Goal: Information Seeking & Learning: Learn about a topic

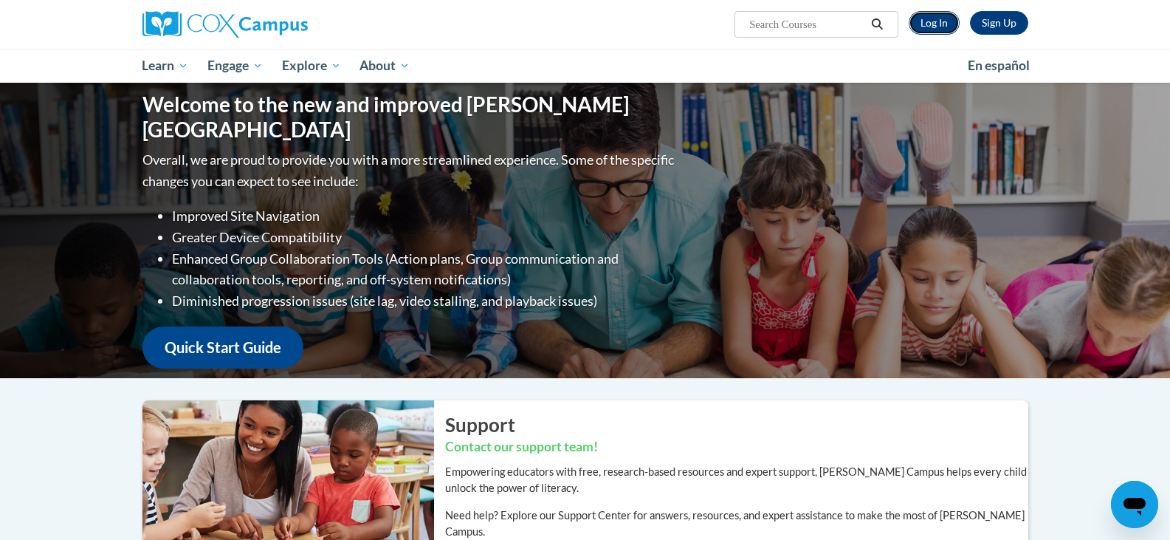
click at [936, 18] on link "Log In" at bounding box center [934, 23] width 51 height 24
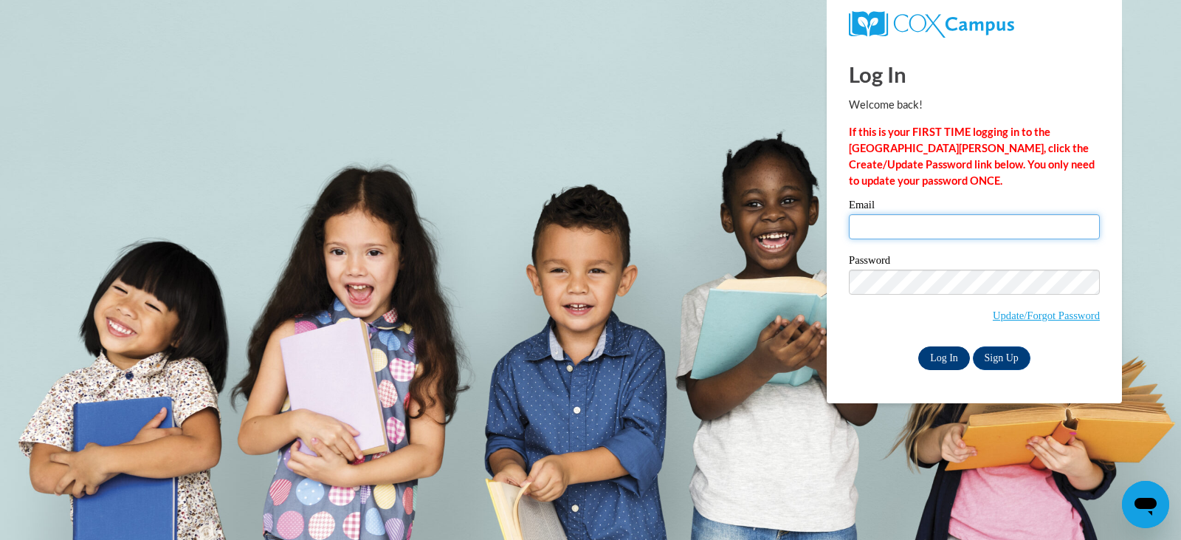
type input "heather.pless@murray.k12.ga.us"
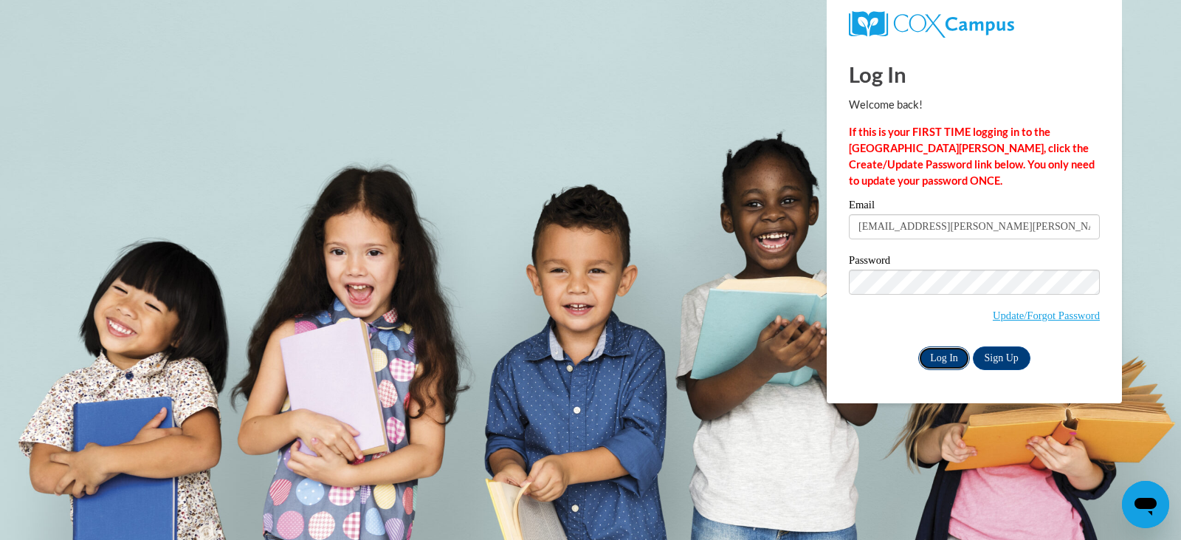
click at [935, 356] on input "Log In" at bounding box center [945, 358] width 52 height 24
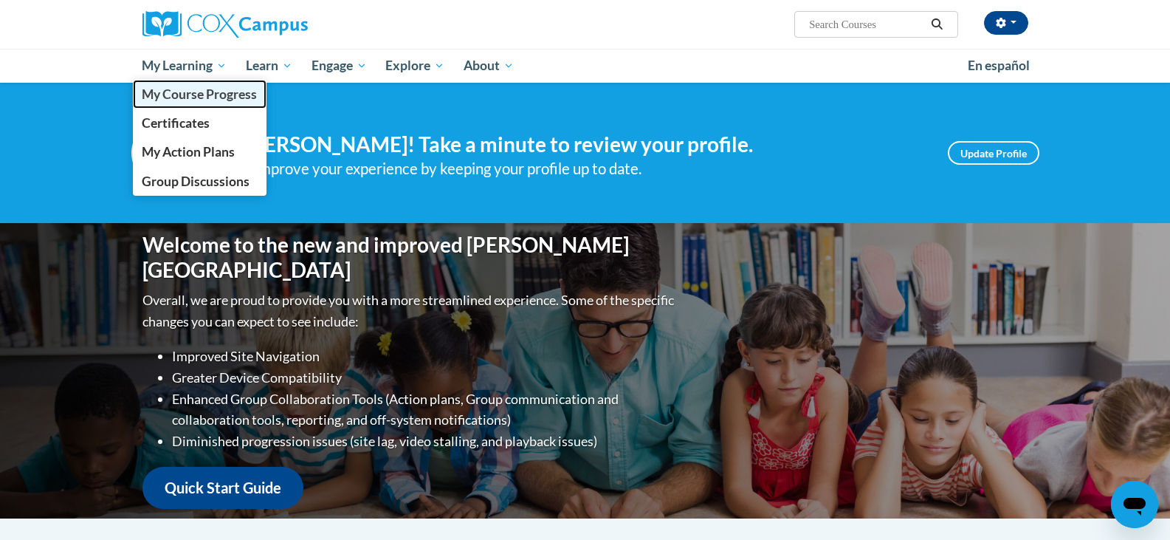
click at [188, 97] on span "My Course Progress" at bounding box center [199, 94] width 115 height 16
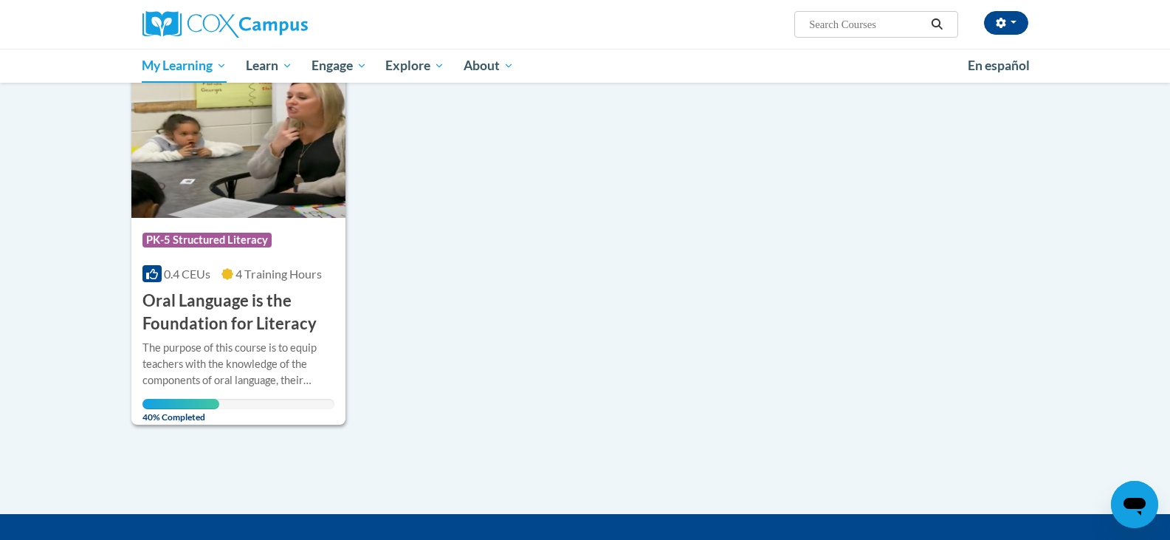
scroll to position [162, 0]
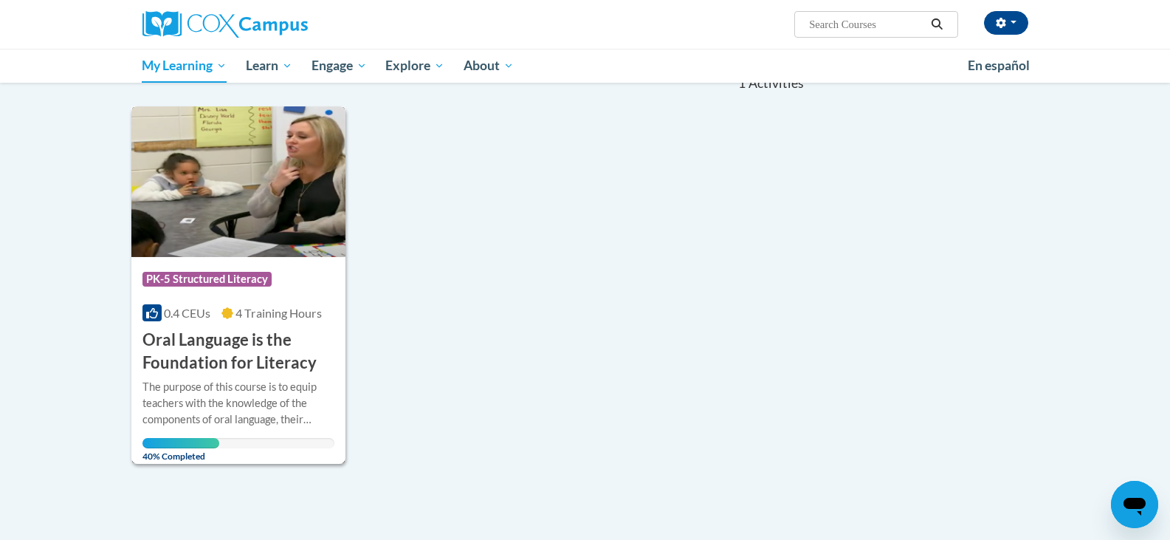
click at [215, 349] on h3 "Oral Language is the Foundation for Literacy" at bounding box center [239, 352] width 193 height 46
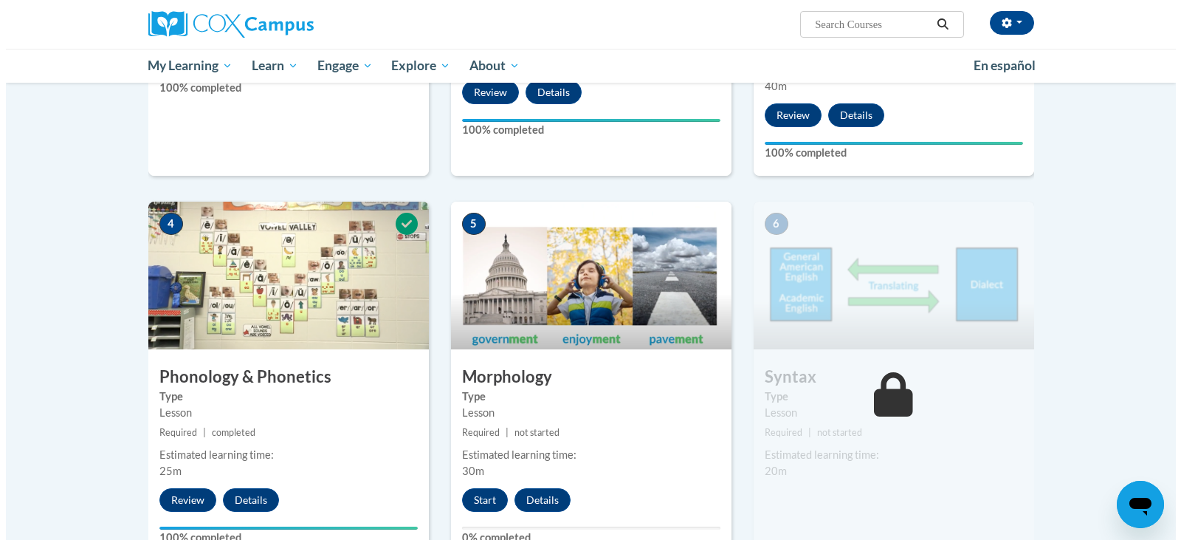
scroll to position [611, 0]
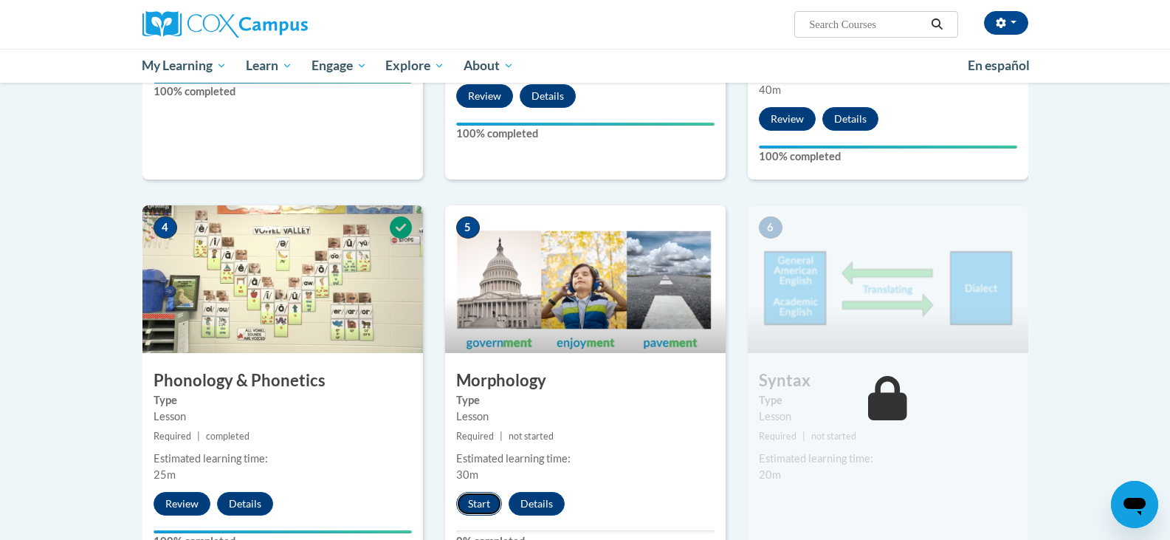
click at [479, 504] on button "Start" at bounding box center [479, 504] width 46 height 24
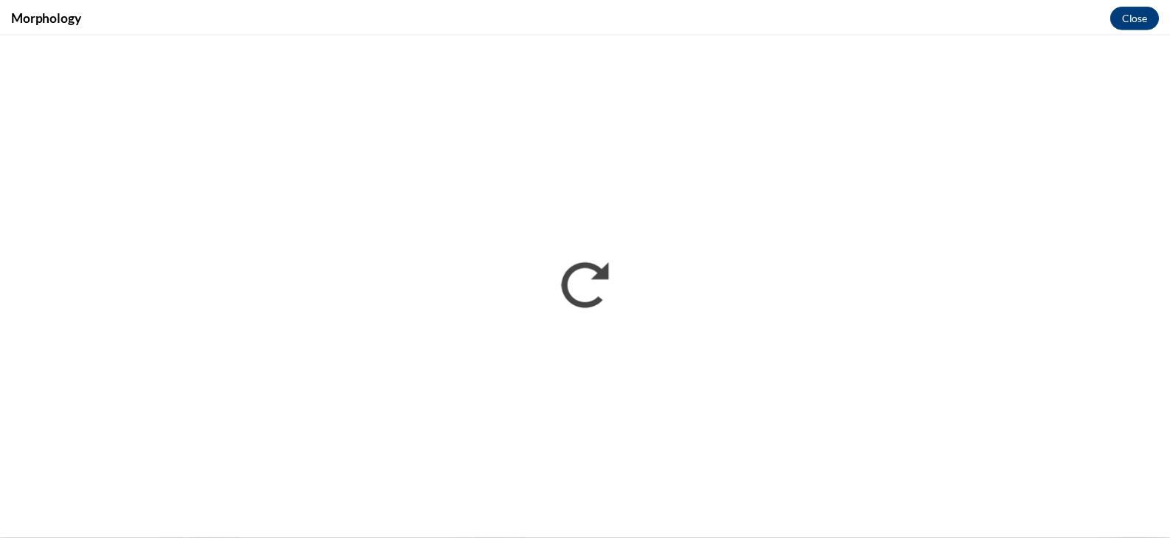
scroll to position [0, 0]
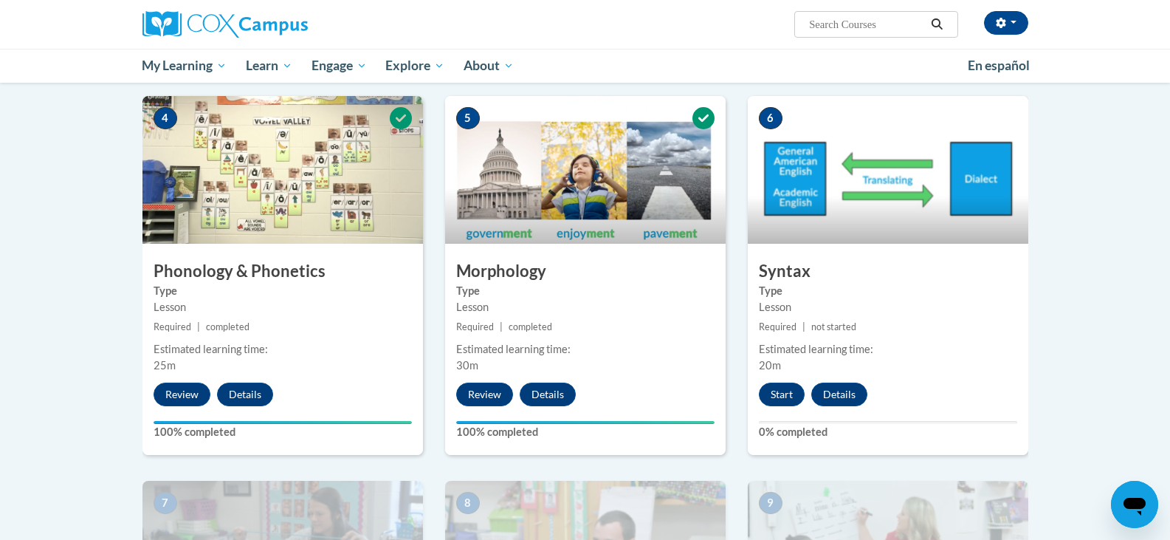
scroll to position [714, 0]
